Goal: Information Seeking & Learning: Check status

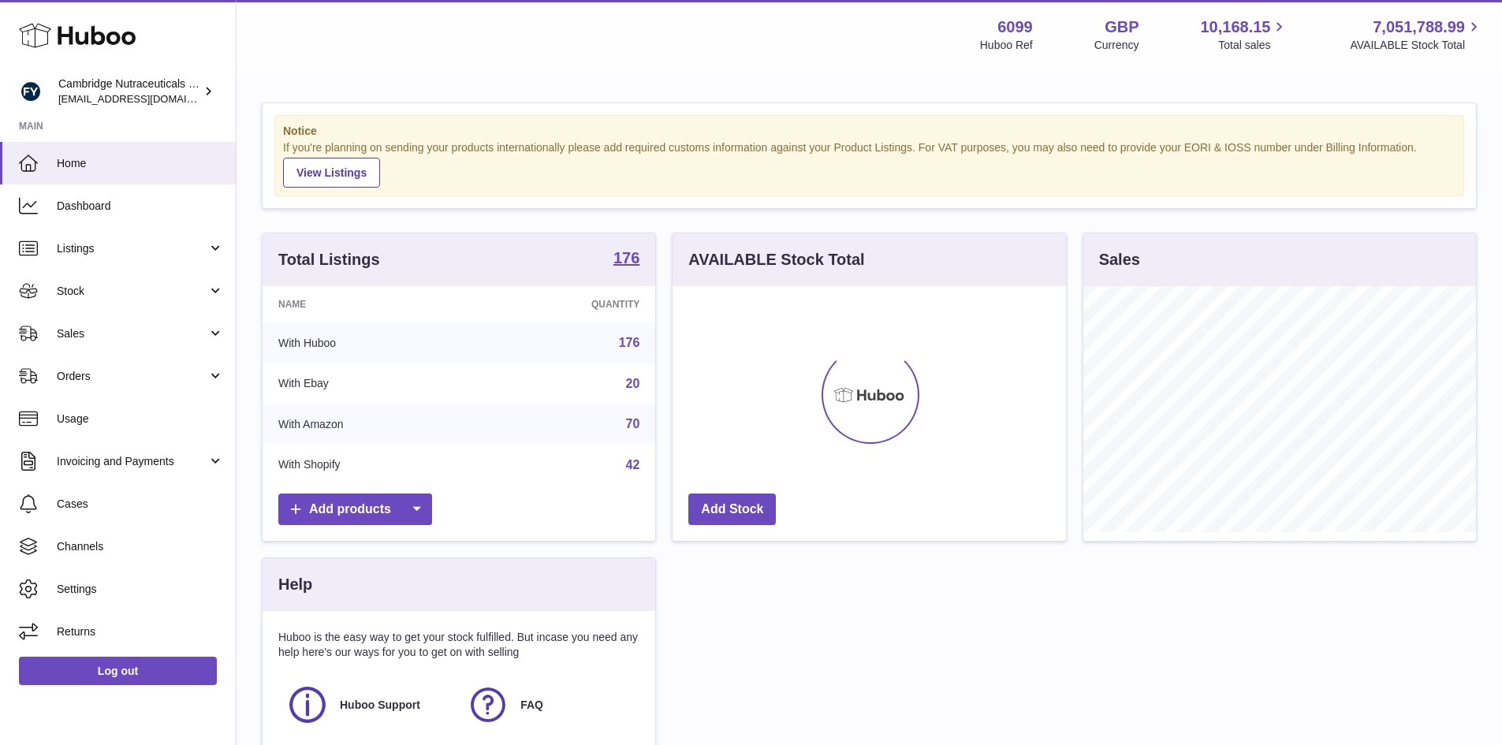
scroll to position [246, 394]
click at [68, 281] on link "Stock" at bounding box center [118, 291] width 236 height 43
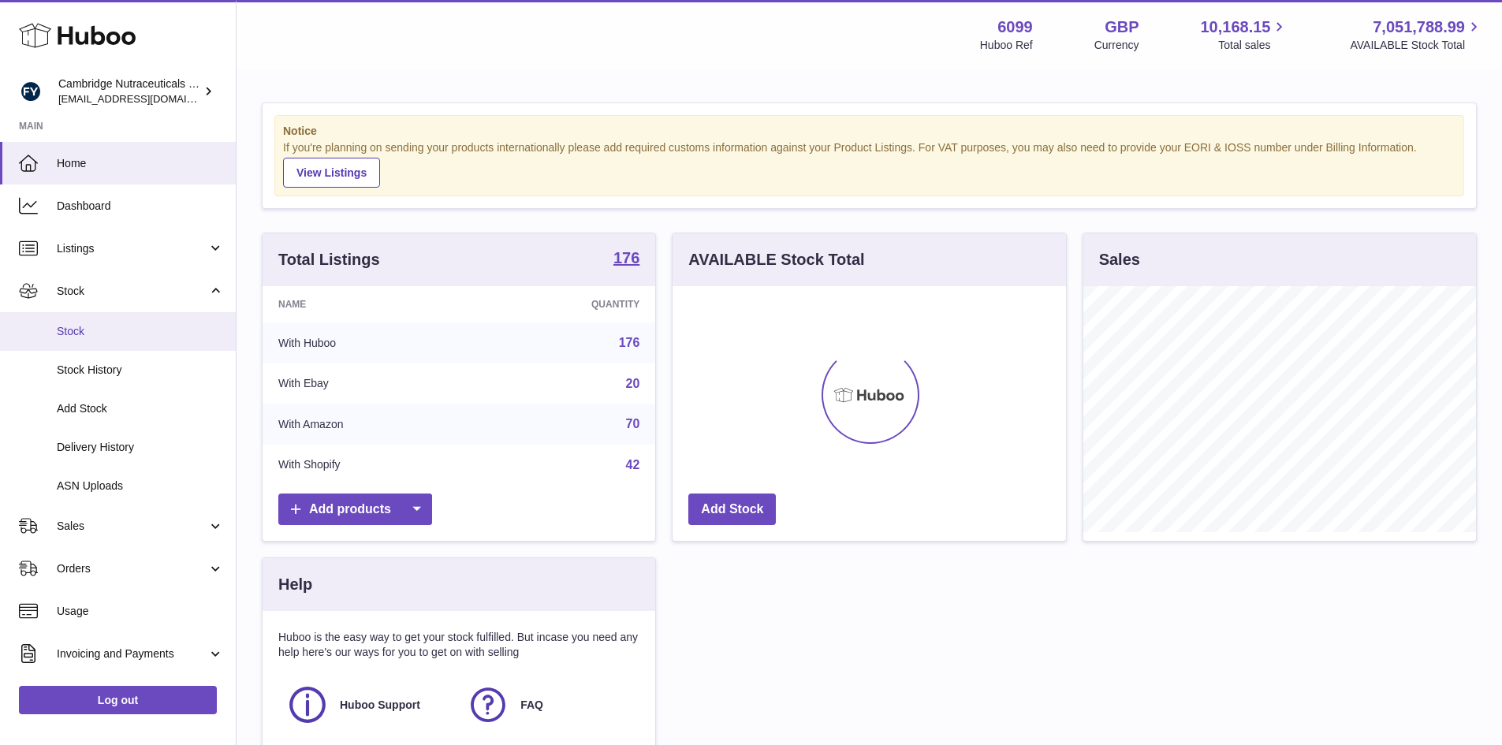
click at [62, 324] on span "Stock" at bounding box center [140, 331] width 167 height 15
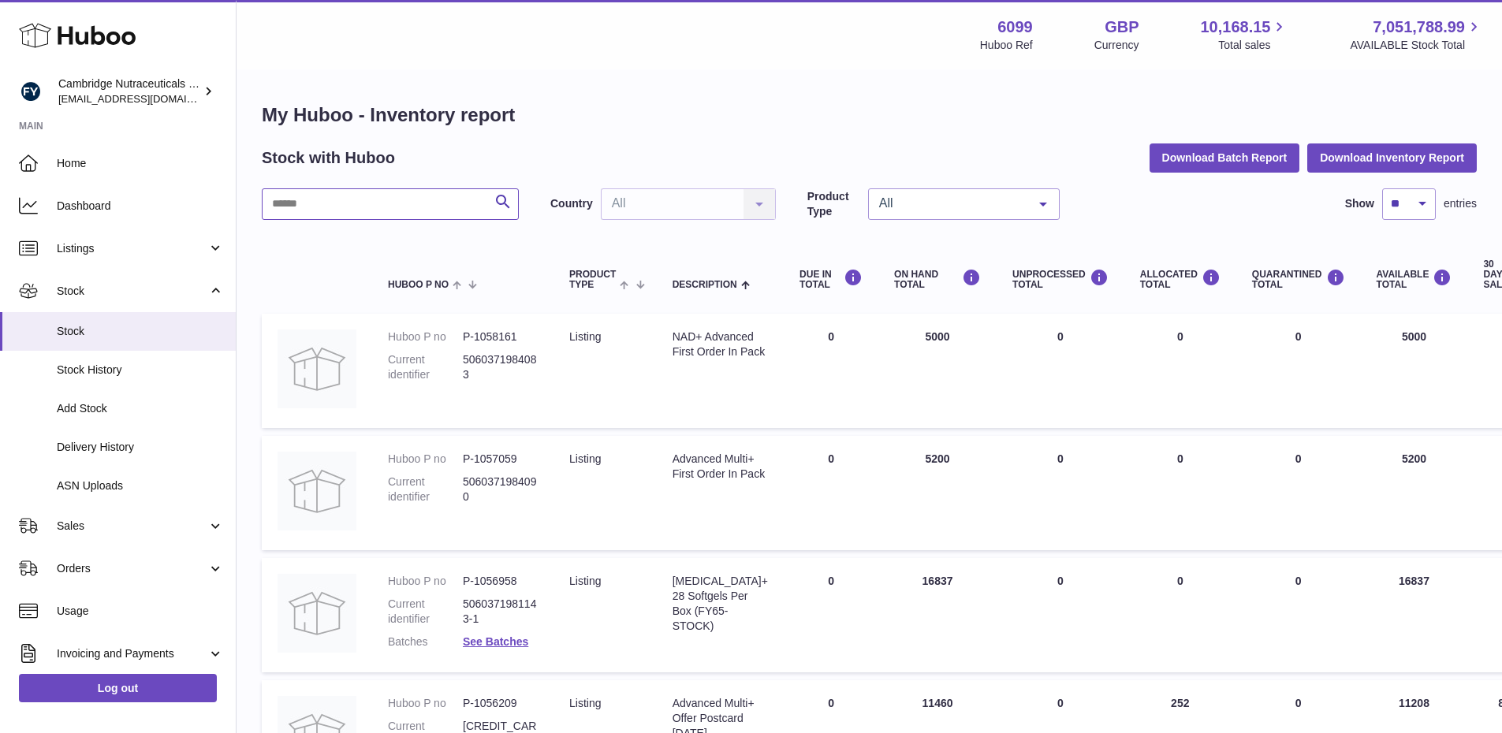
click at [315, 203] on input "text" at bounding box center [390, 204] width 257 height 32
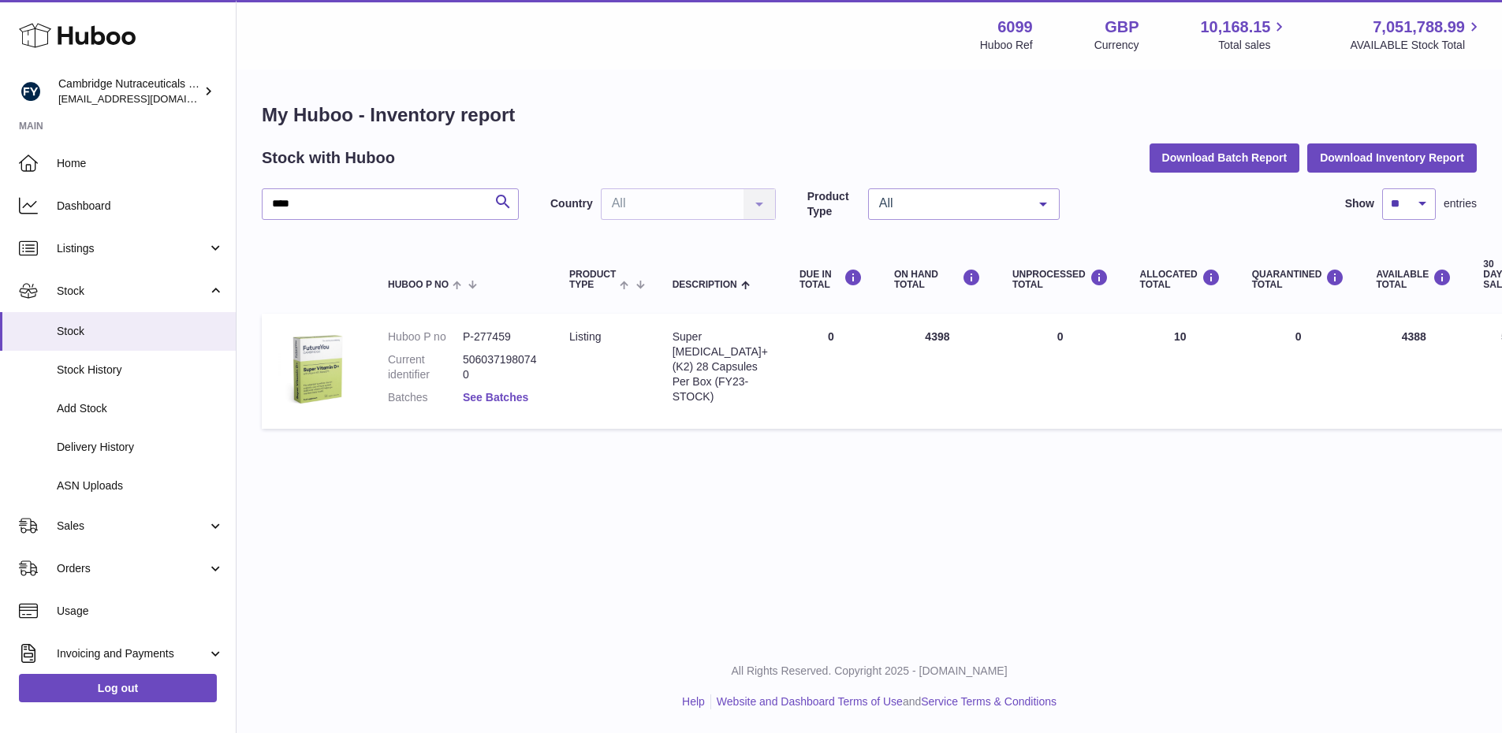
click at [479, 397] on link "See Batches" at bounding box center [495, 397] width 65 height 13
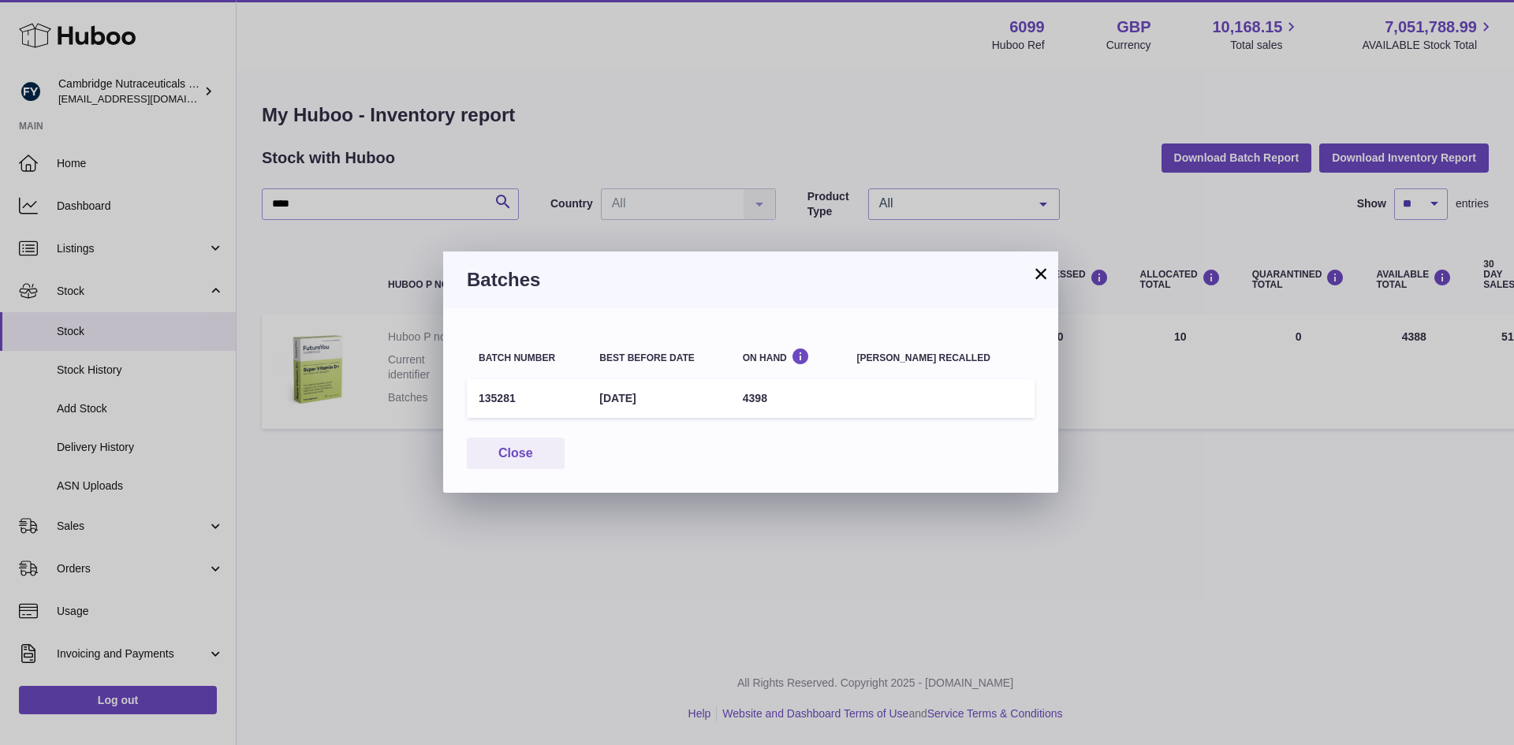
click at [1039, 270] on button "×" at bounding box center [1041, 273] width 19 height 19
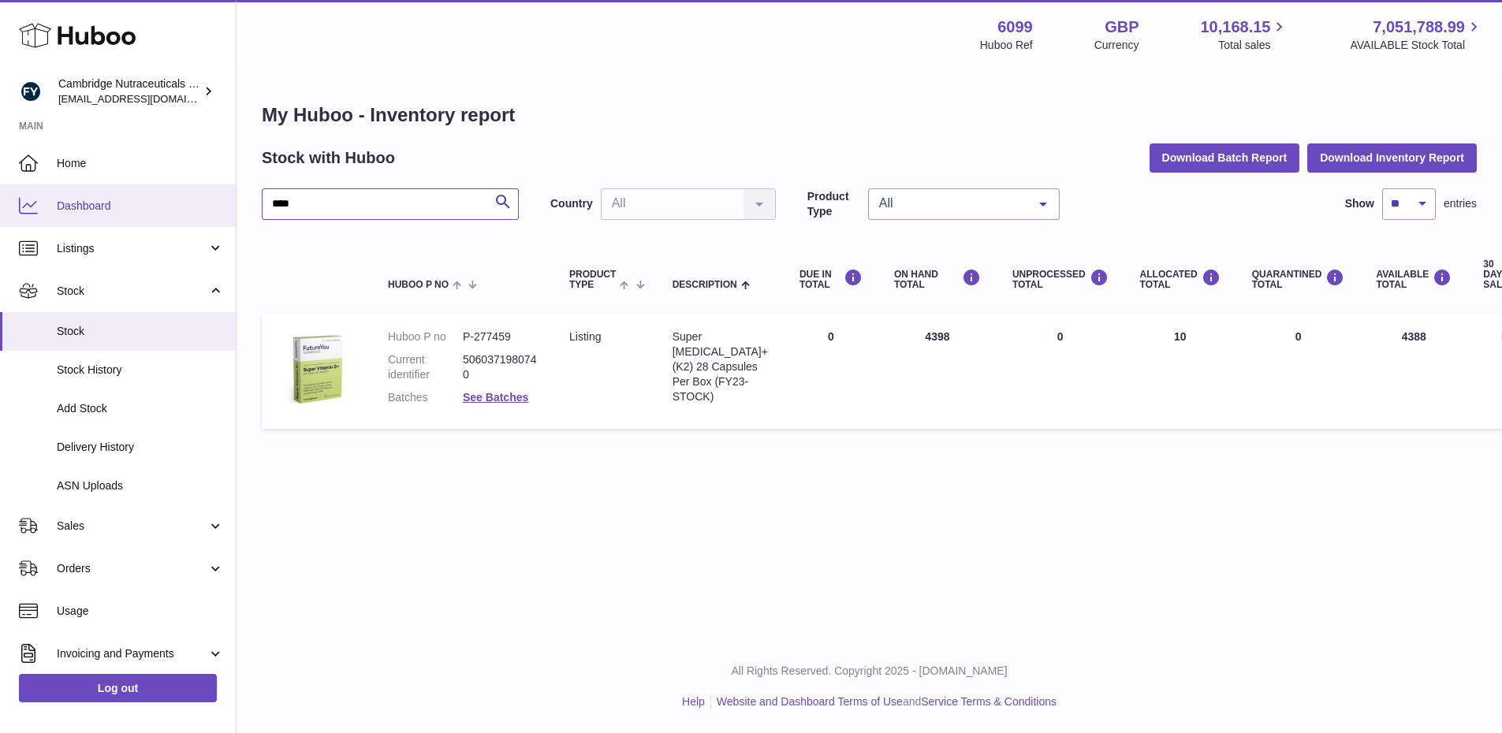
drag, startPoint x: 309, startPoint y: 196, endPoint x: 144, endPoint y: 188, distance: 165.0
click at [144, 188] on div "Huboo Cambridge Nutraceuticals Ltd [EMAIL_ADDRESS][DOMAIN_NAME] Main Home Dashb…" at bounding box center [751, 366] width 1502 height 733
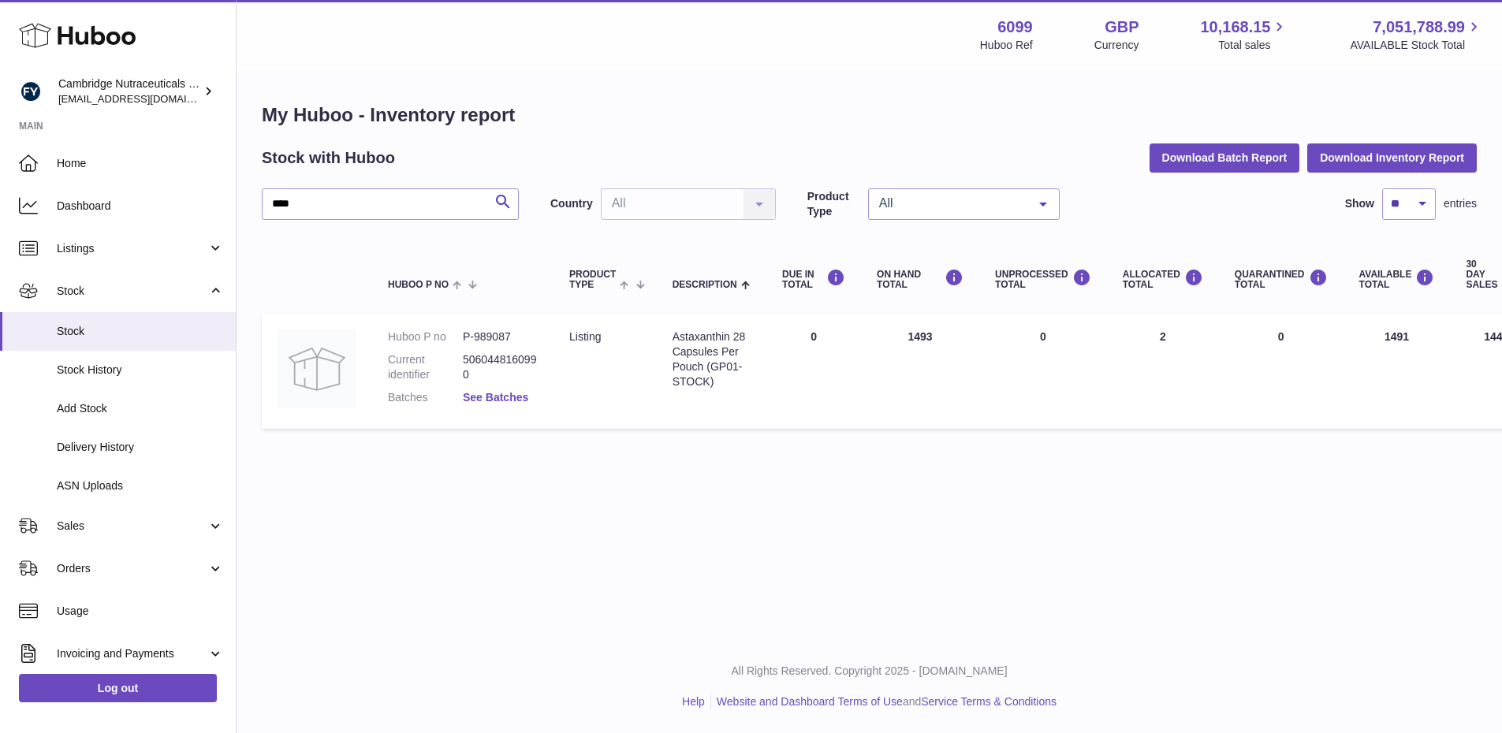
click at [503, 394] on link "See Batches" at bounding box center [495, 397] width 65 height 13
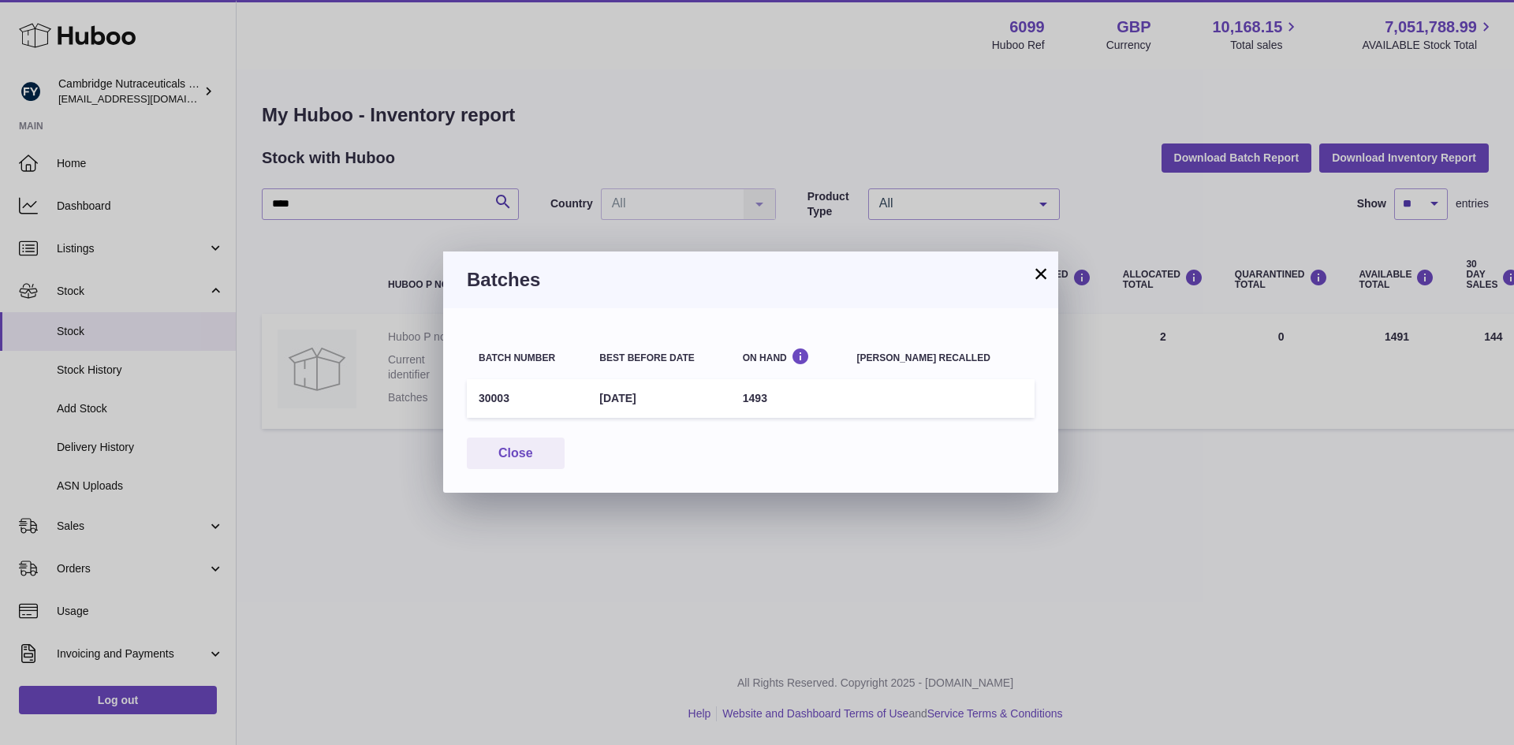
click at [1044, 277] on button "×" at bounding box center [1041, 273] width 19 height 19
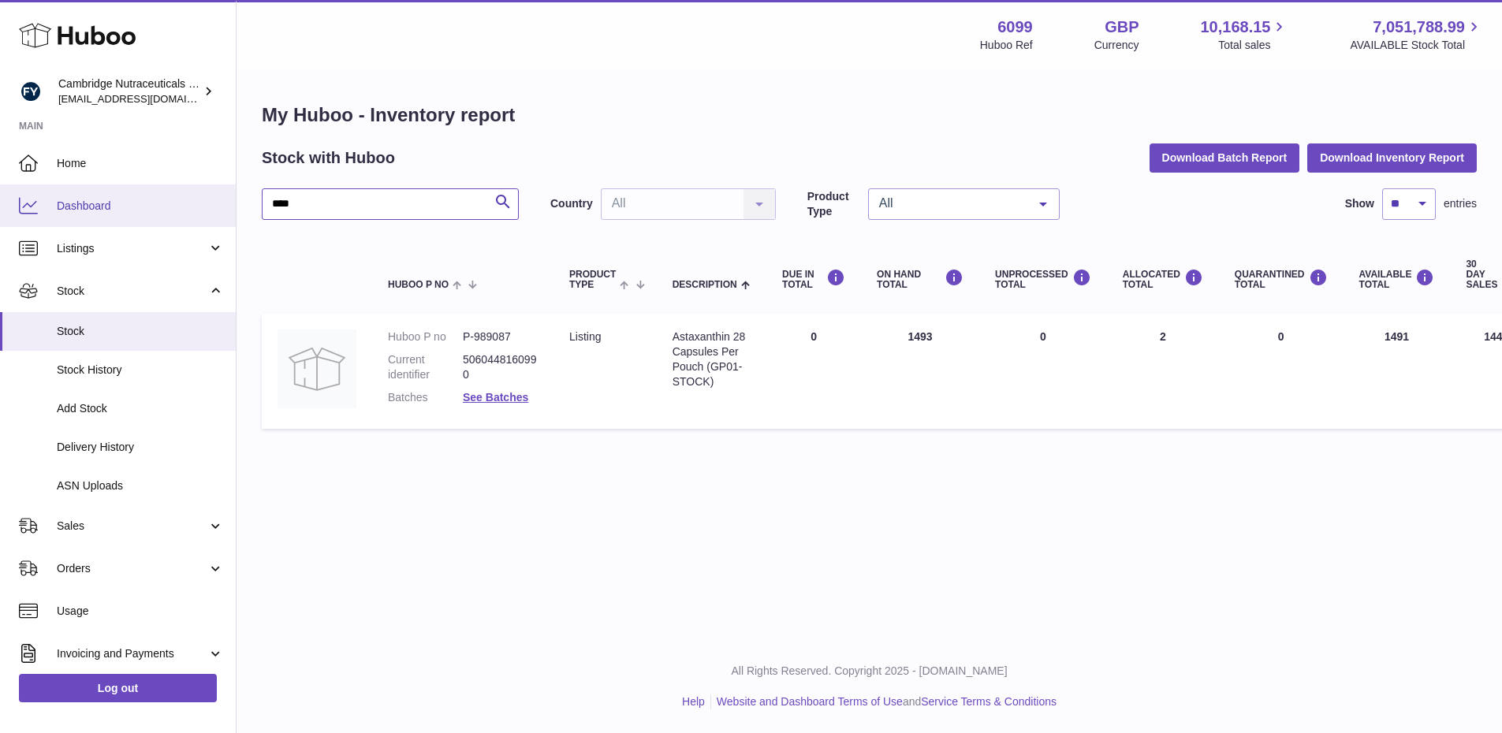
drag, startPoint x: 321, startPoint y: 209, endPoint x: 146, endPoint y: 219, distance: 175.4
click at [146, 218] on div "Huboo Cambridge Nutraceuticals Ltd [EMAIL_ADDRESS][DOMAIN_NAME] Main Home Dashb…" at bounding box center [751, 366] width 1502 height 733
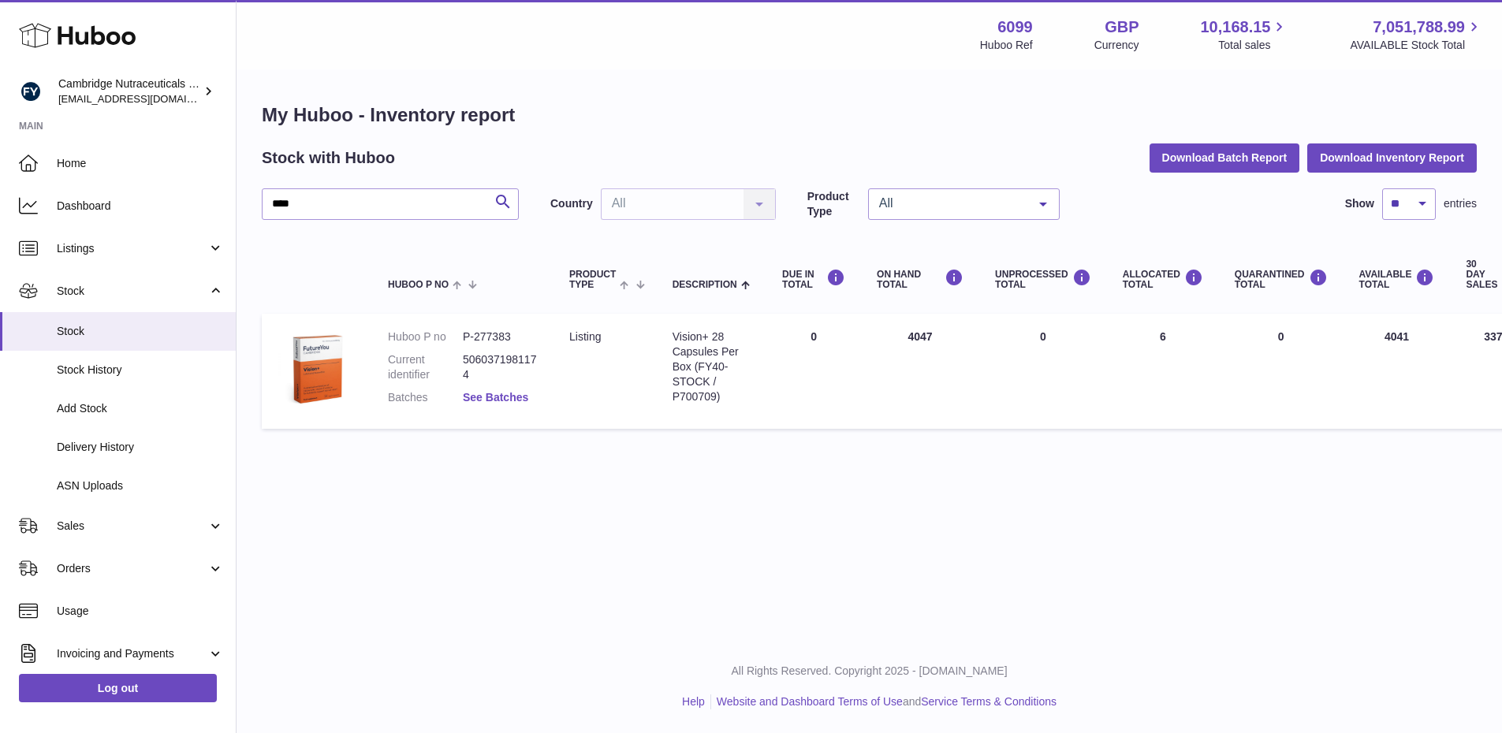
click at [494, 397] on link "See Batches" at bounding box center [495, 397] width 65 height 13
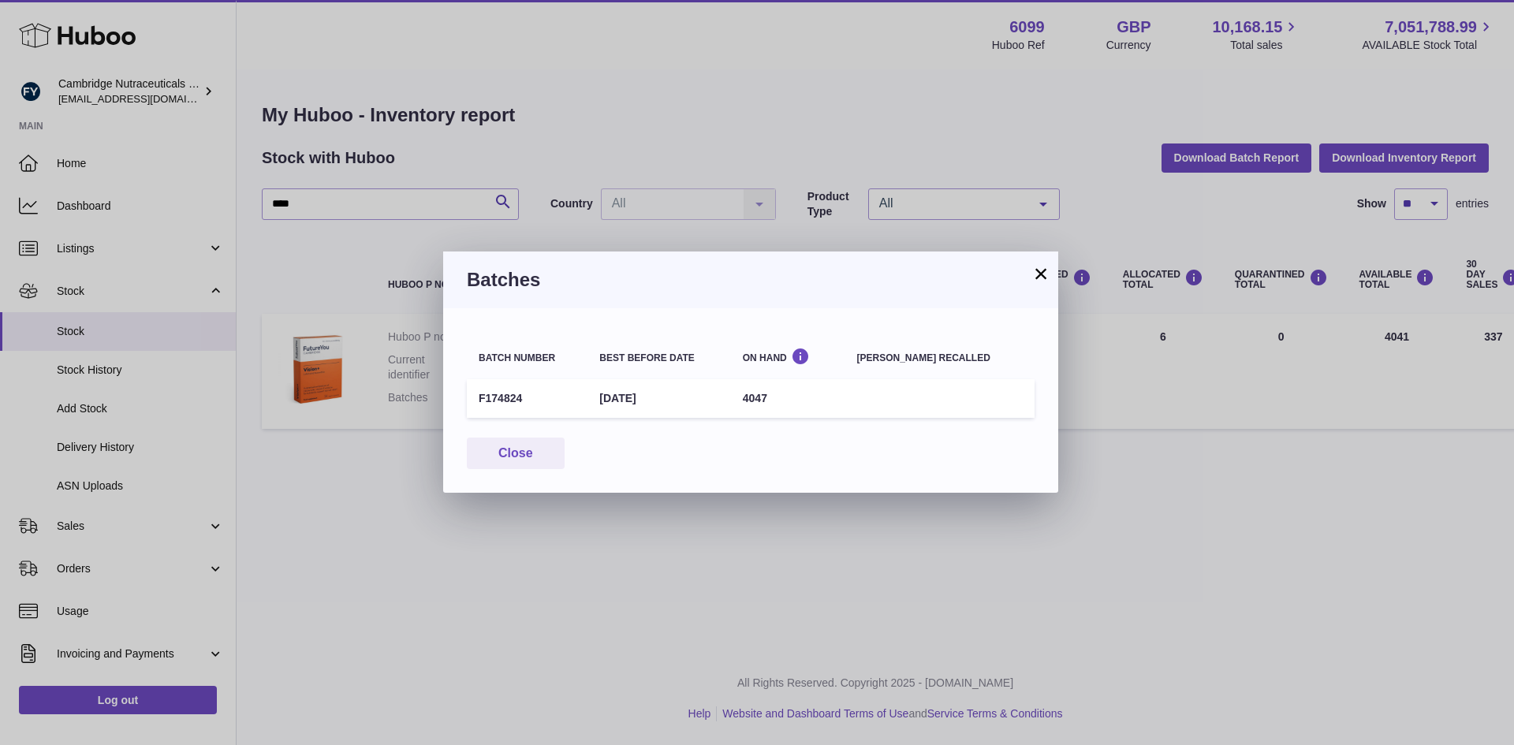
click at [1043, 275] on button "×" at bounding box center [1041, 273] width 19 height 19
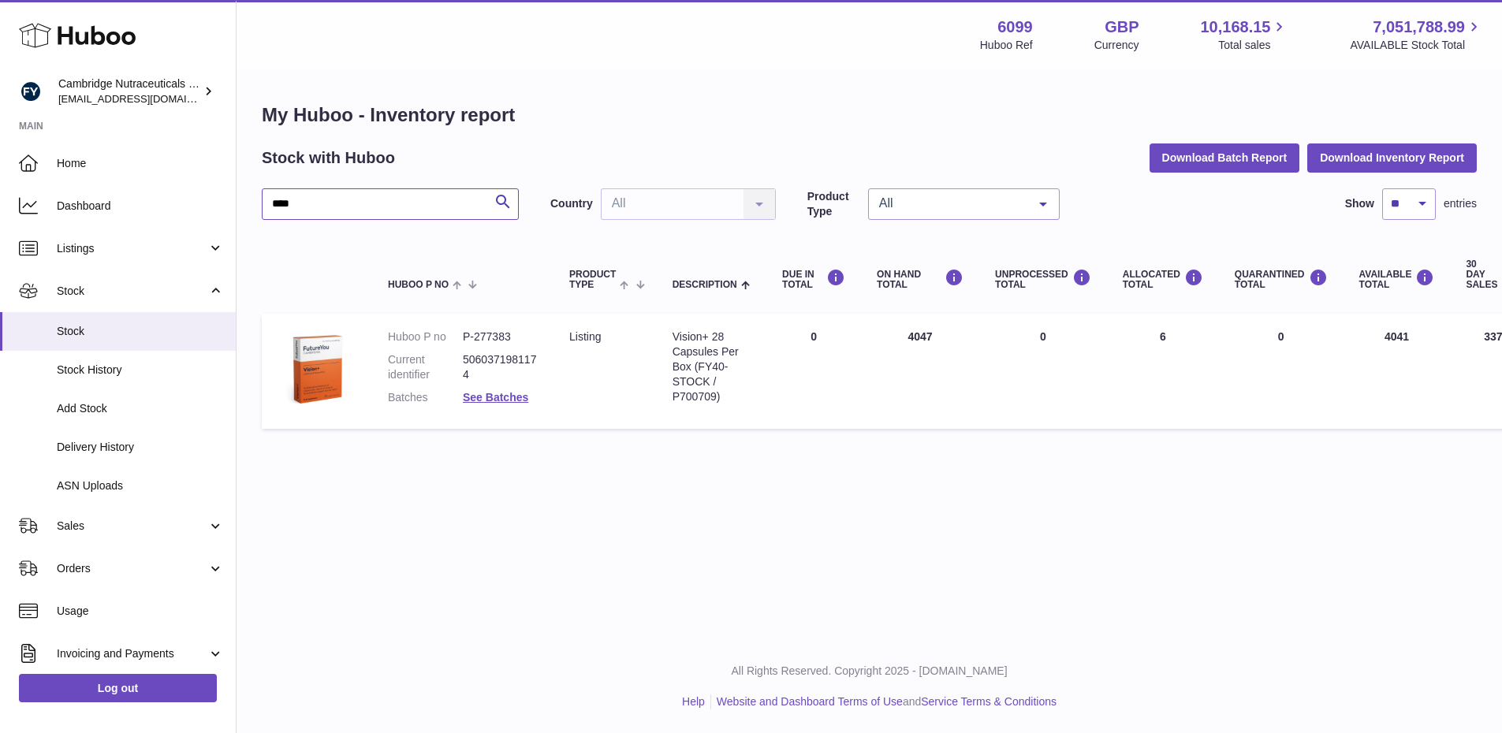
drag, startPoint x: 342, startPoint y: 203, endPoint x: 345, endPoint y: 184, distance: 19.2
click at [342, 203] on input "****" at bounding box center [390, 204] width 257 height 32
click at [497, 399] on link "See Batches" at bounding box center [495, 397] width 65 height 13
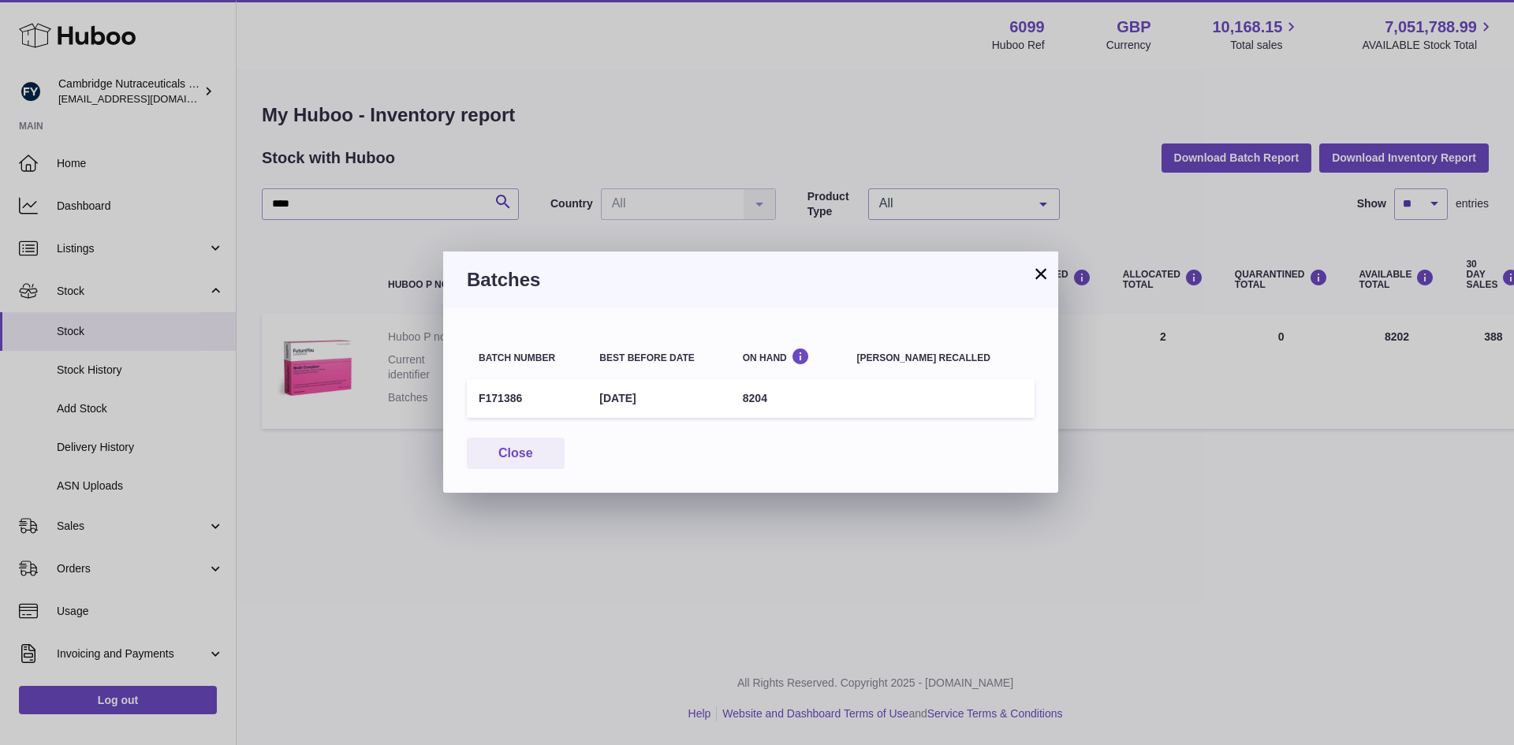
click at [1039, 270] on button "×" at bounding box center [1041, 273] width 19 height 19
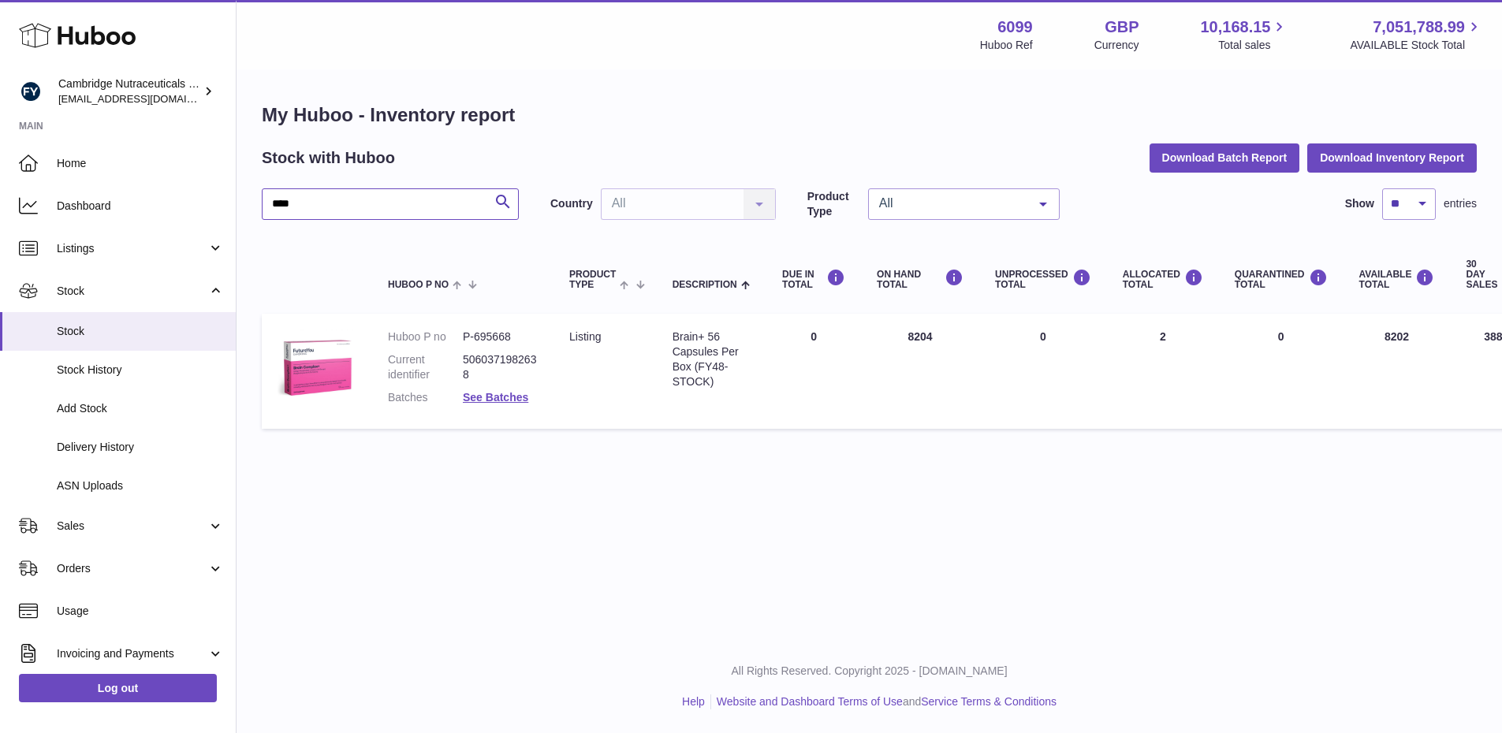
click at [336, 210] on input "****" at bounding box center [390, 204] width 257 height 32
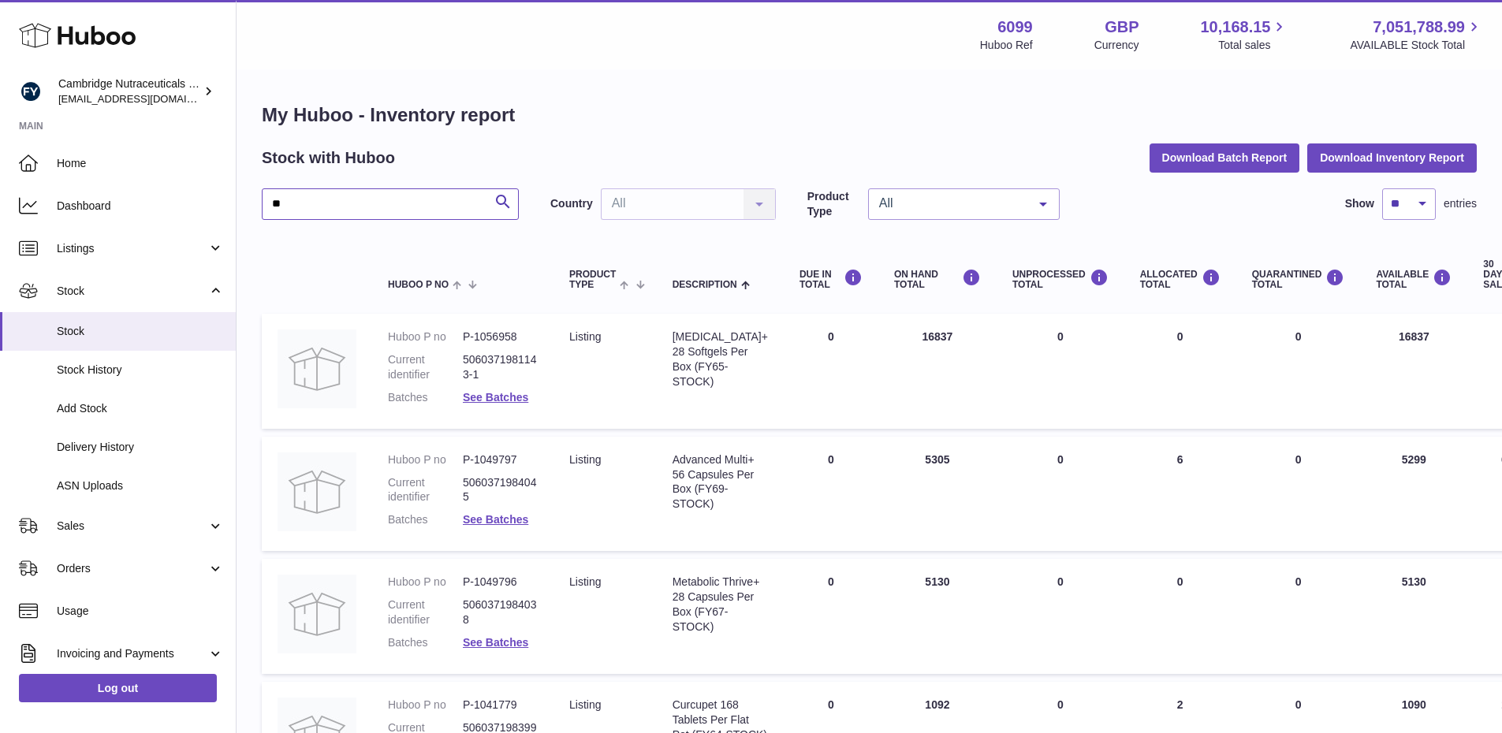
type input "**"
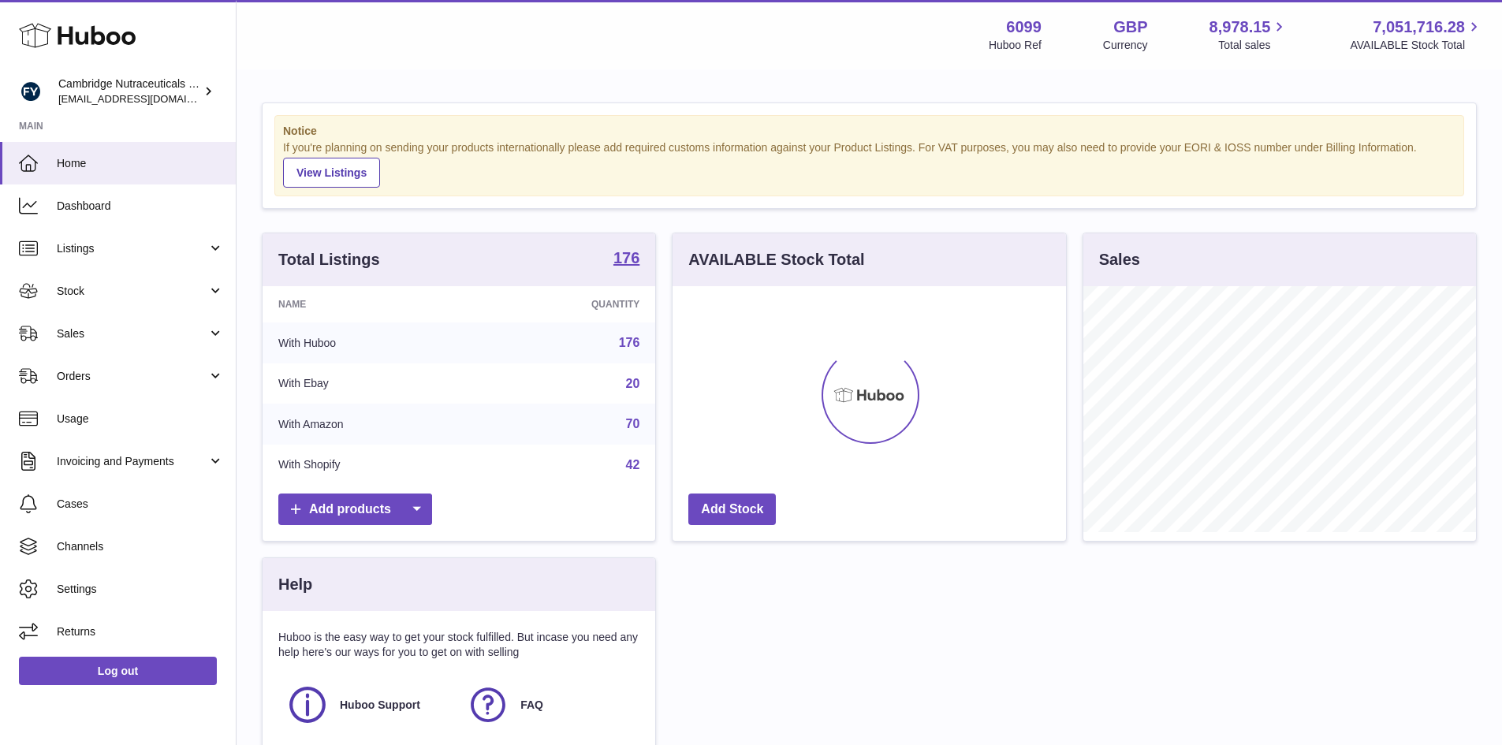
scroll to position [246, 394]
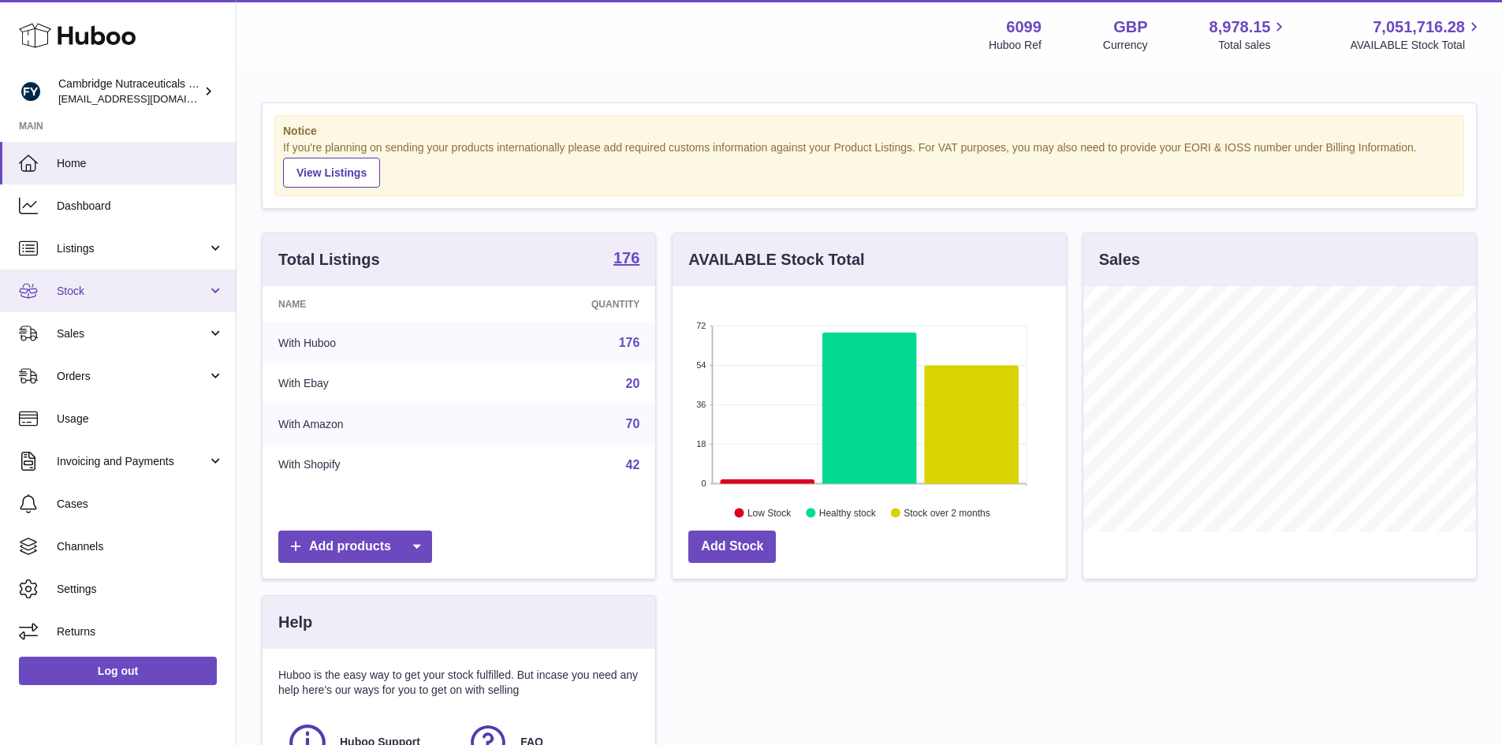
click at [80, 291] on span "Stock" at bounding box center [132, 291] width 151 height 15
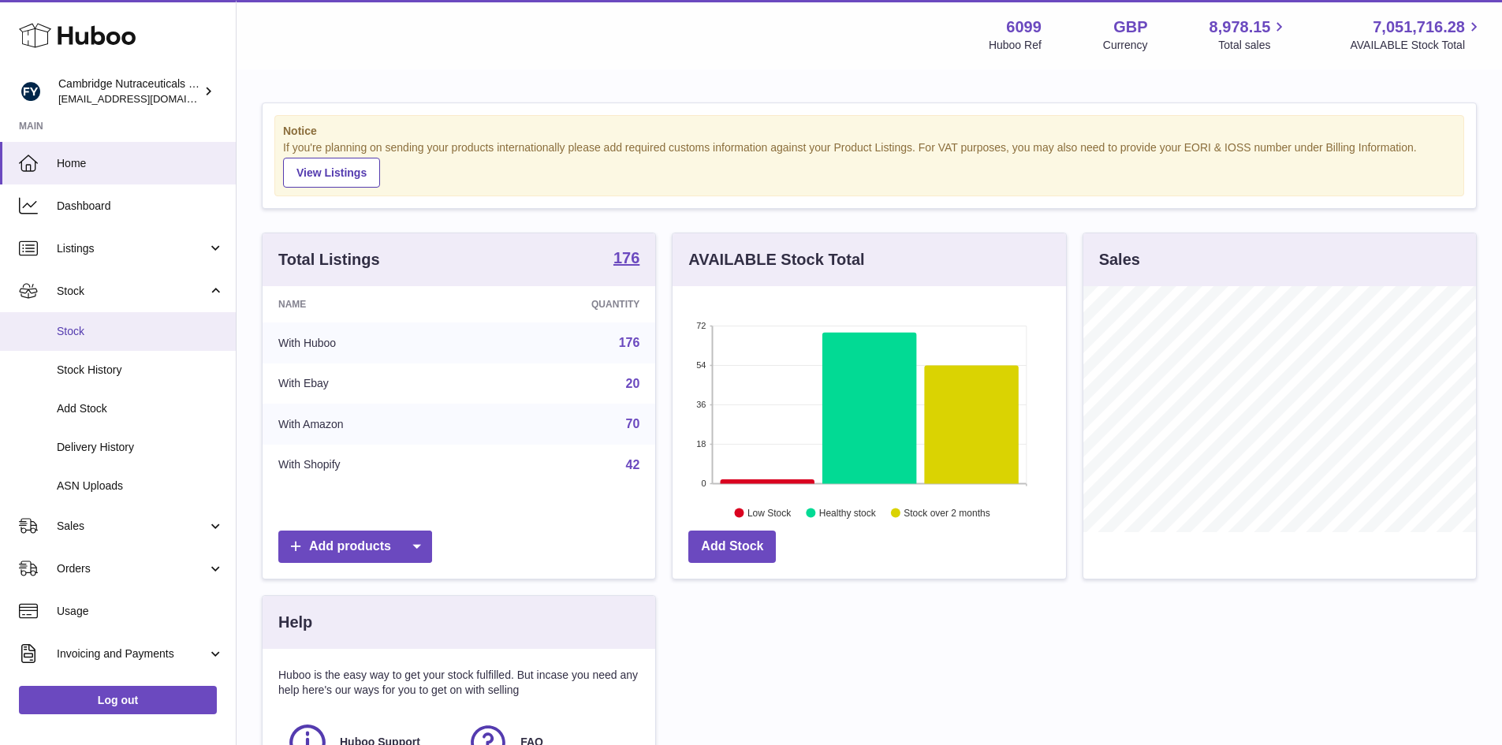
click at [76, 330] on span "Stock" at bounding box center [140, 331] width 167 height 15
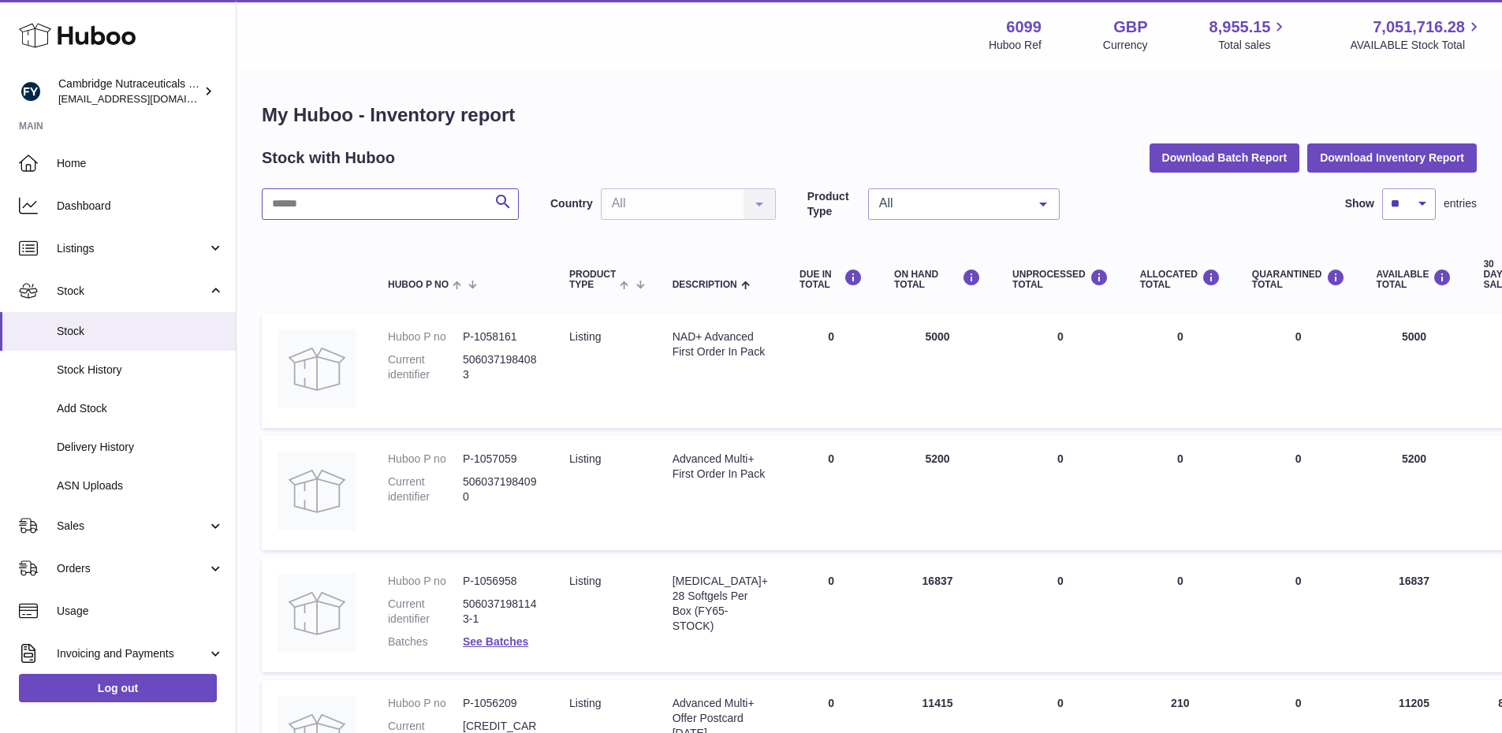
click at [397, 206] on input "text" at bounding box center [390, 204] width 257 height 32
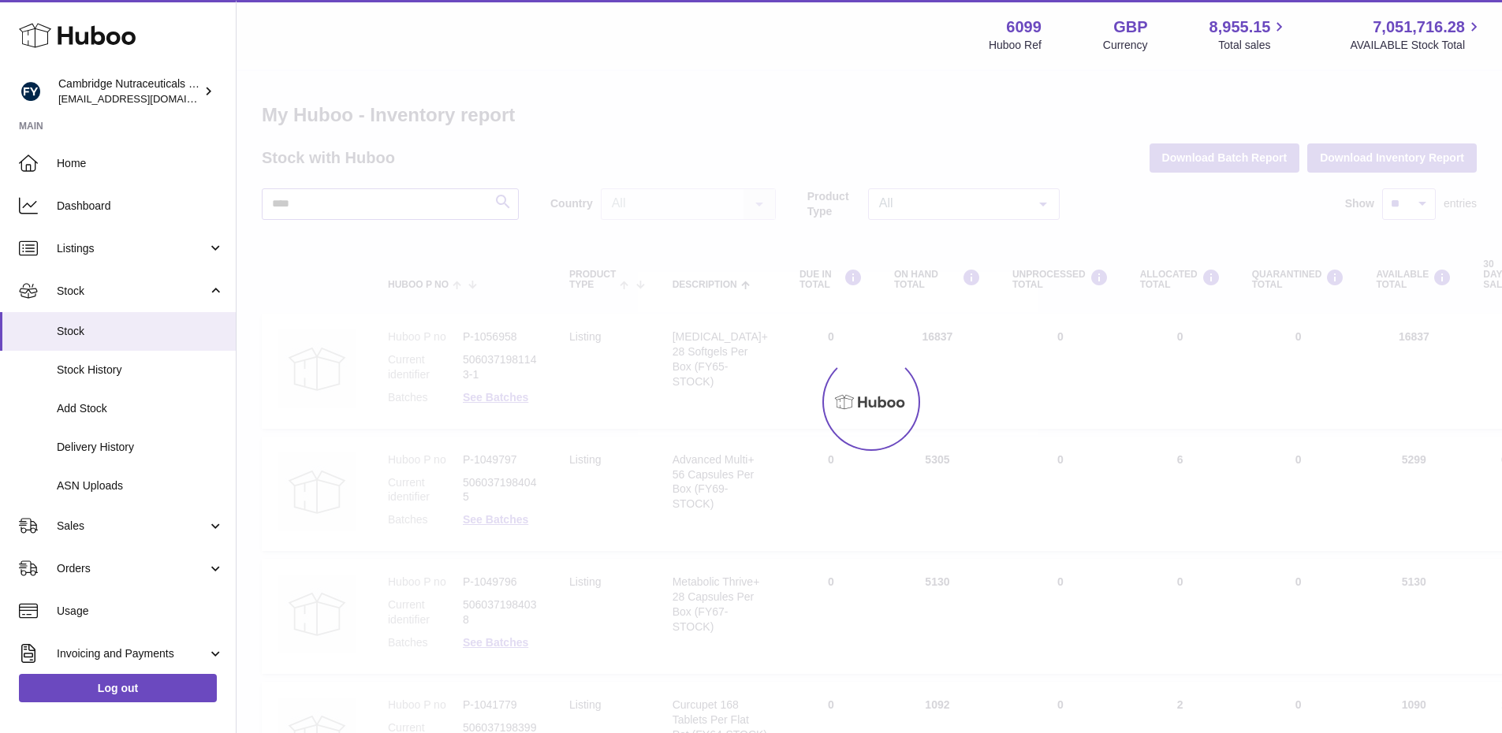
type input "****"
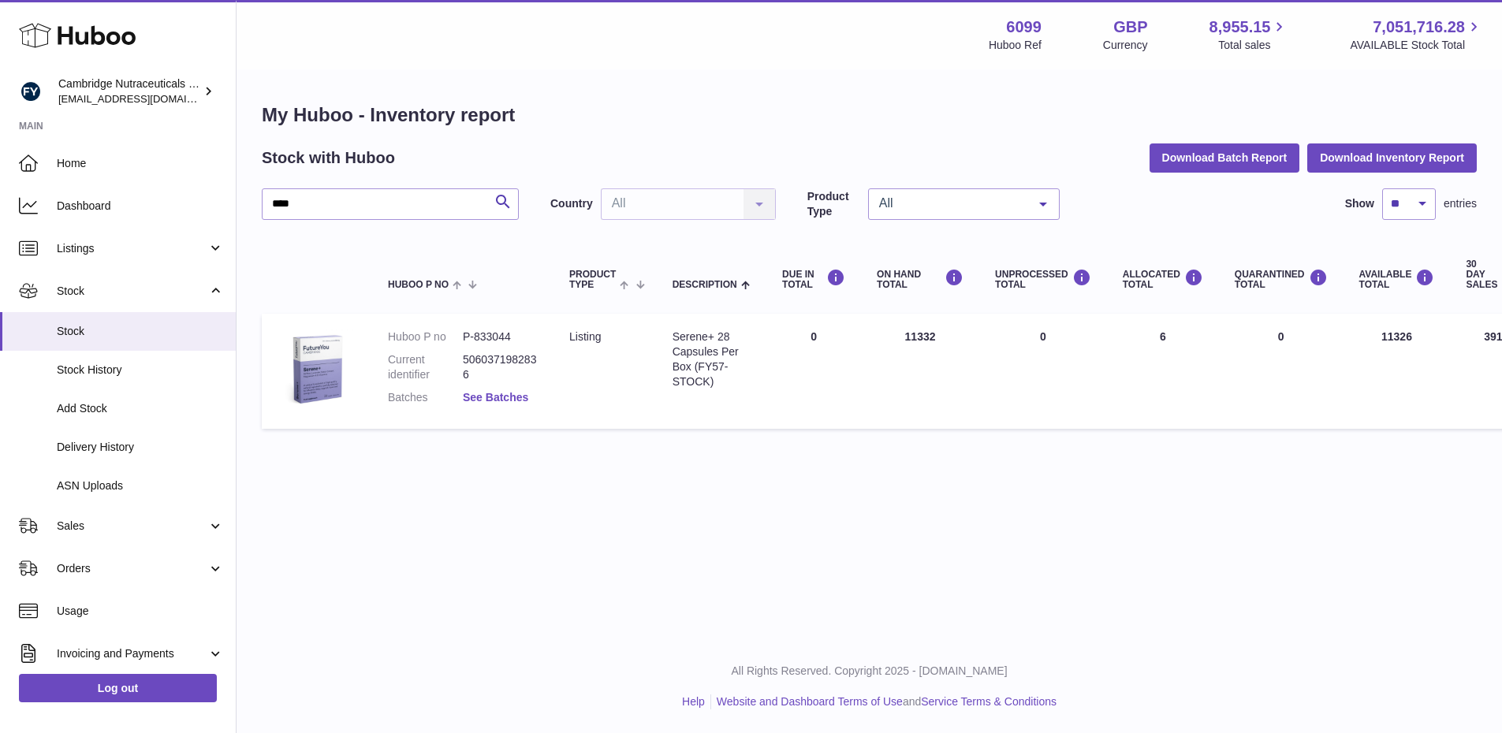
click at [480, 402] on link "See Batches" at bounding box center [495, 397] width 65 height 13
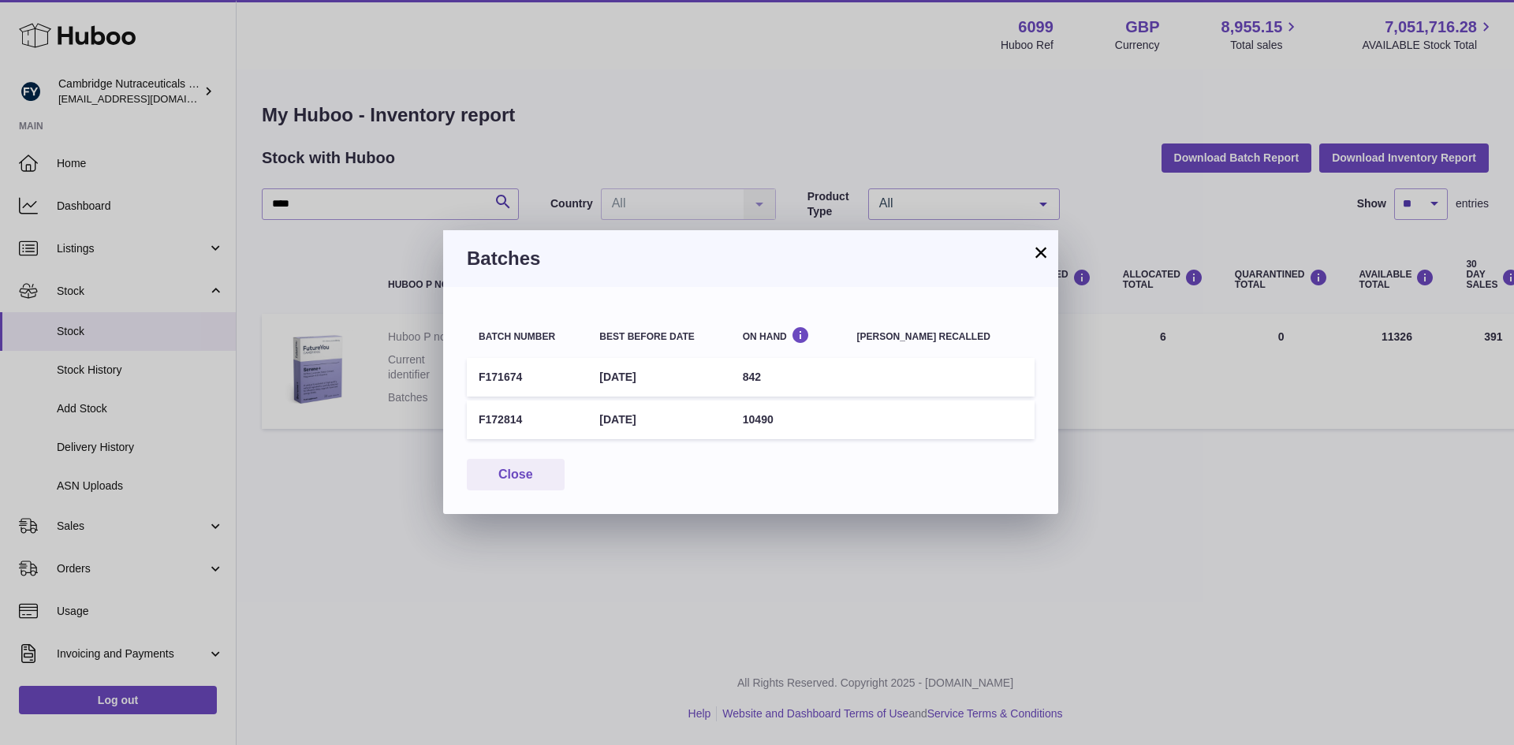
click at [1040, 258] on button "×" at bounding box center [1041, 252] width 19 height 19
